Goal: Communication & Community: Answer question/provide support

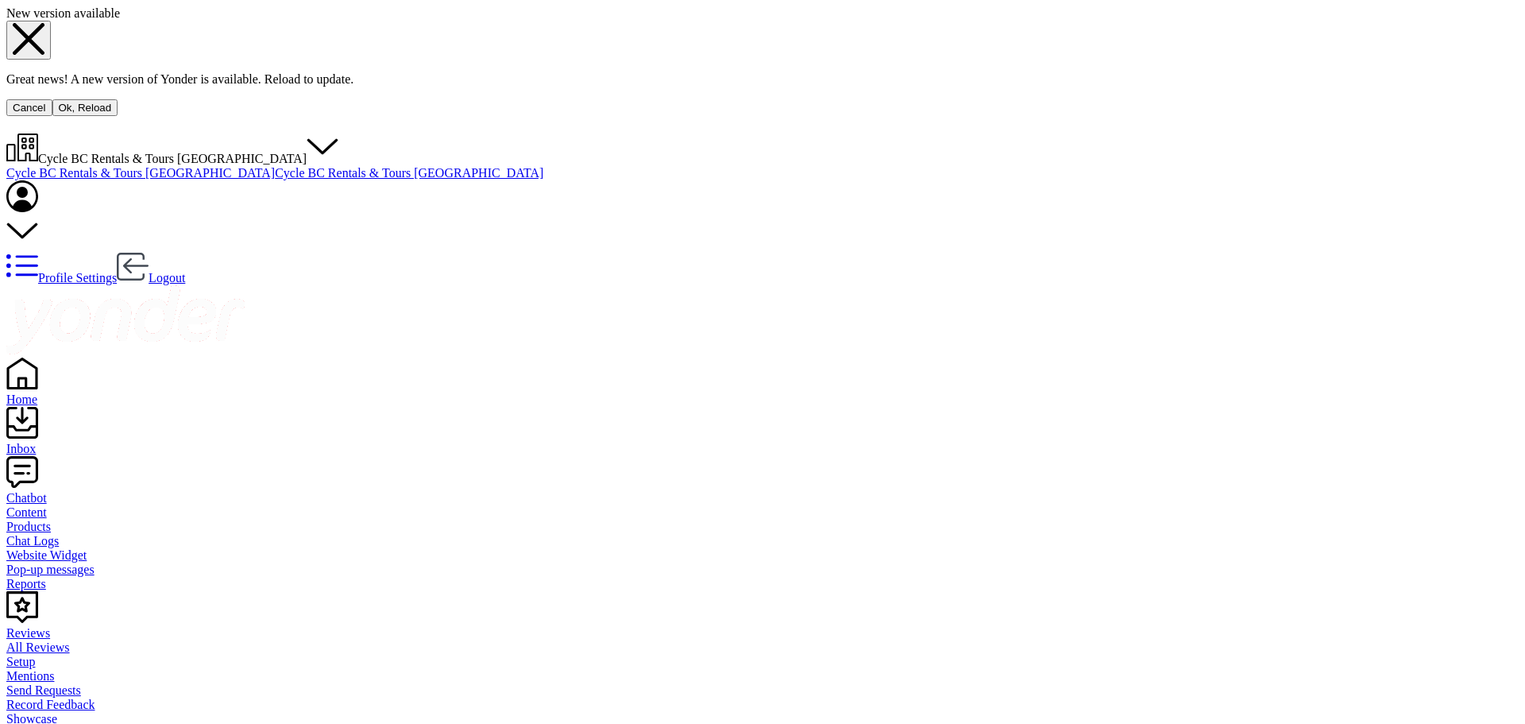
click at [118, 116] on button "Ok, Reload" at bounding box center [85, 107] width 66 height 17
